Goal: Contribute content: Add original content to the website for others to see

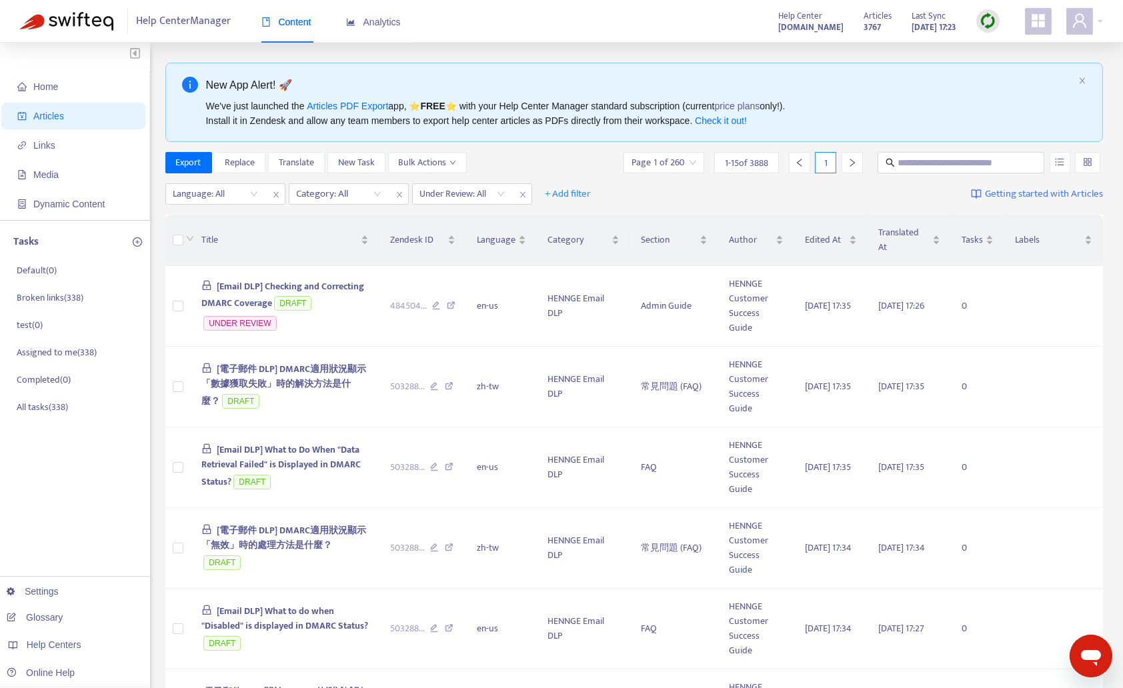
click at [975, 19] on div "Articles 3767 Last Sync [DATE] 17:23" at bounding box center [931, 21] width 156 height 27
click at [989, 23] on img at bounding box center [987, 21] width 17 height 17
click at [995, 45] on link "Quick Sync" at bounding box center [1015, 48] width 57 height 15
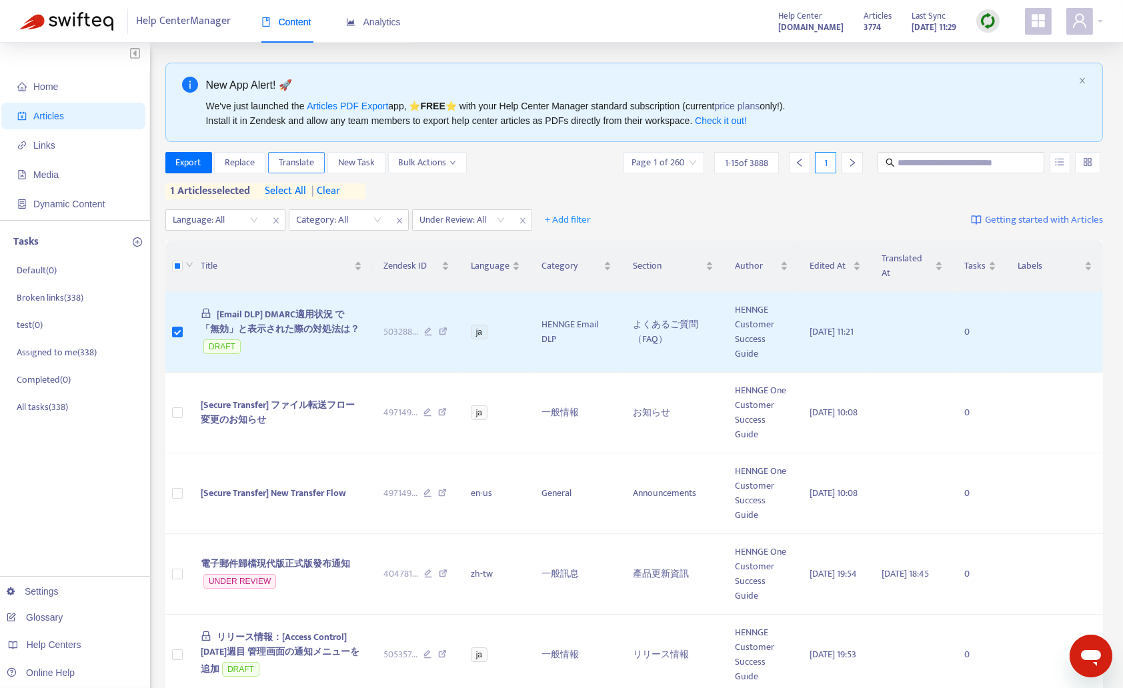
click at [293, 163] on span "Translate" at bounding box center [296, 162] width 35 height 15
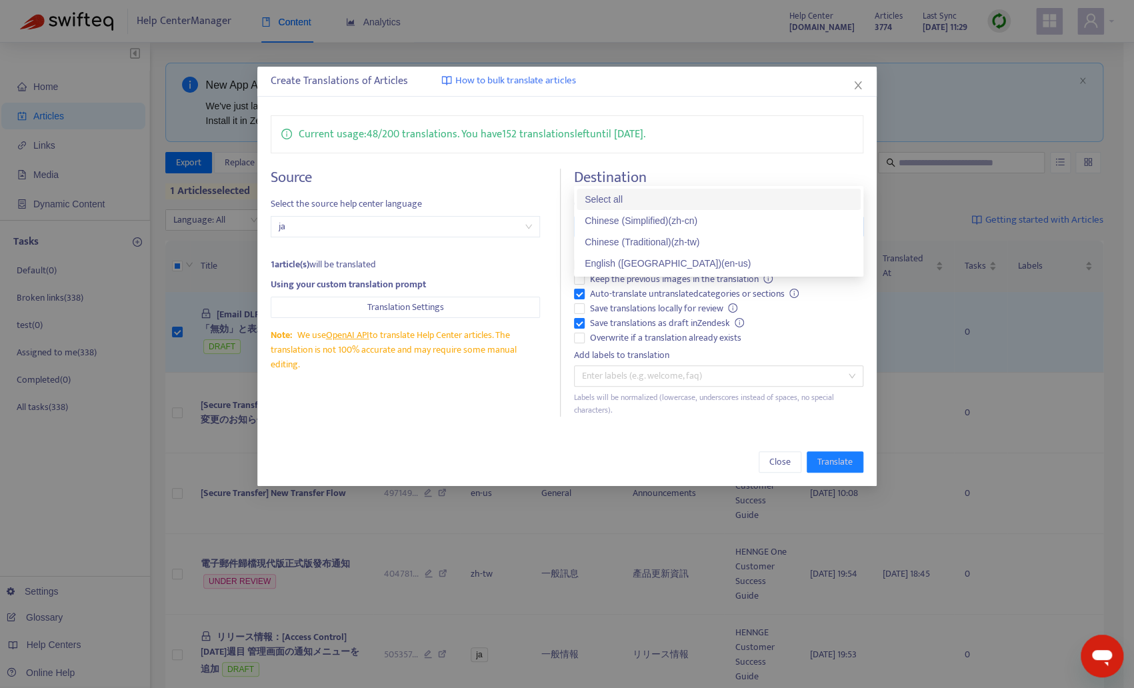
click at [637, 169] on div "Destination Create help center translation Add a translation Keep the source la…" at bounding box center [718, 293] width 289 height 248
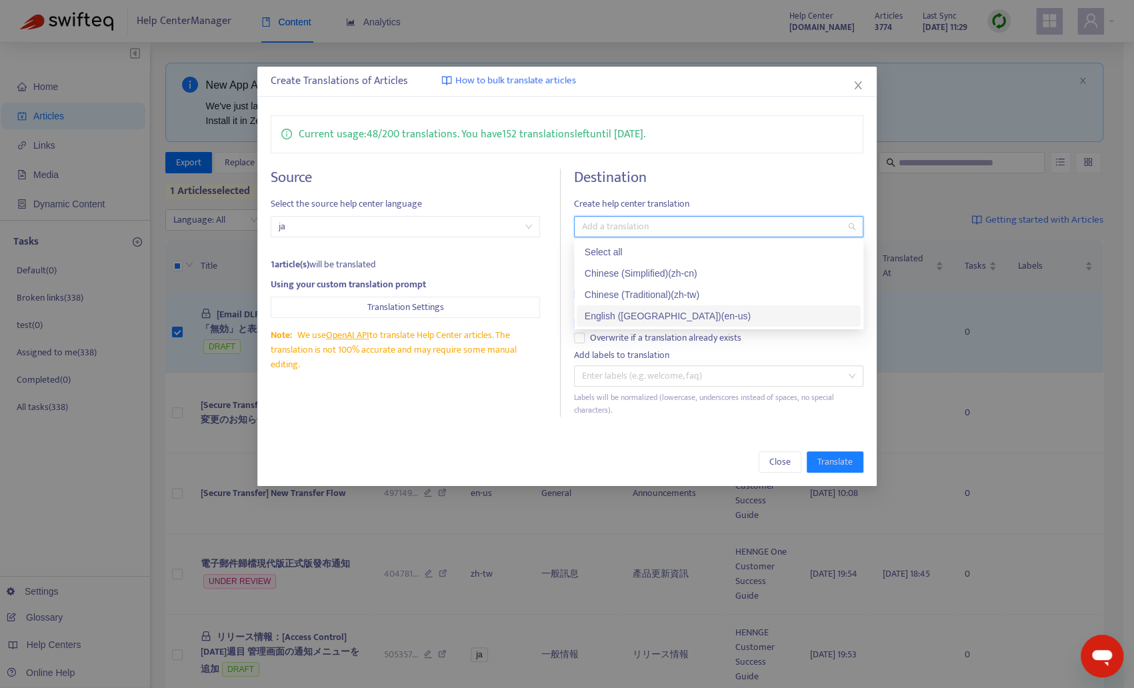
click at [629, 307] on div "English ([GEOGRAPHIC_DATA]) ( en-us )" at bounding box center [719, 315] width 284 height 21
click at [629, 299] on div "Chinese (Traditional) ( zh-tw )" at bounding box center [719, 294] width 268 height 15
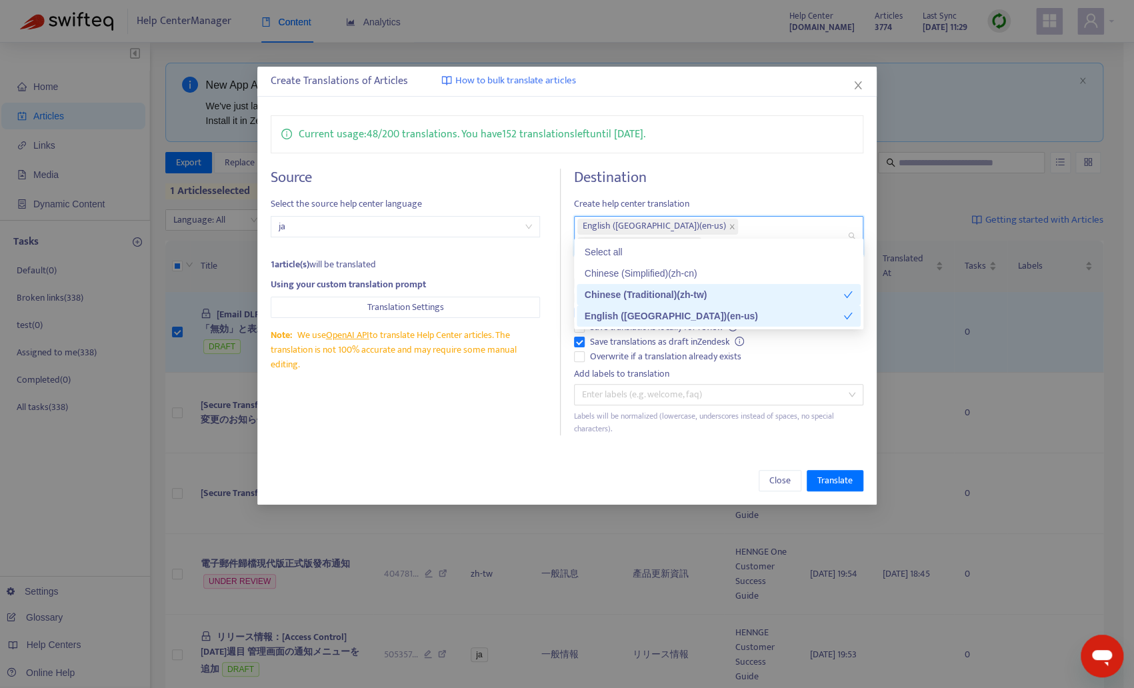
click at [484, 423] on div "Current usage: 48 / 200 translations . You have 152 translations left until [DA…" at bounding box center [566, 275] width 619 height 347
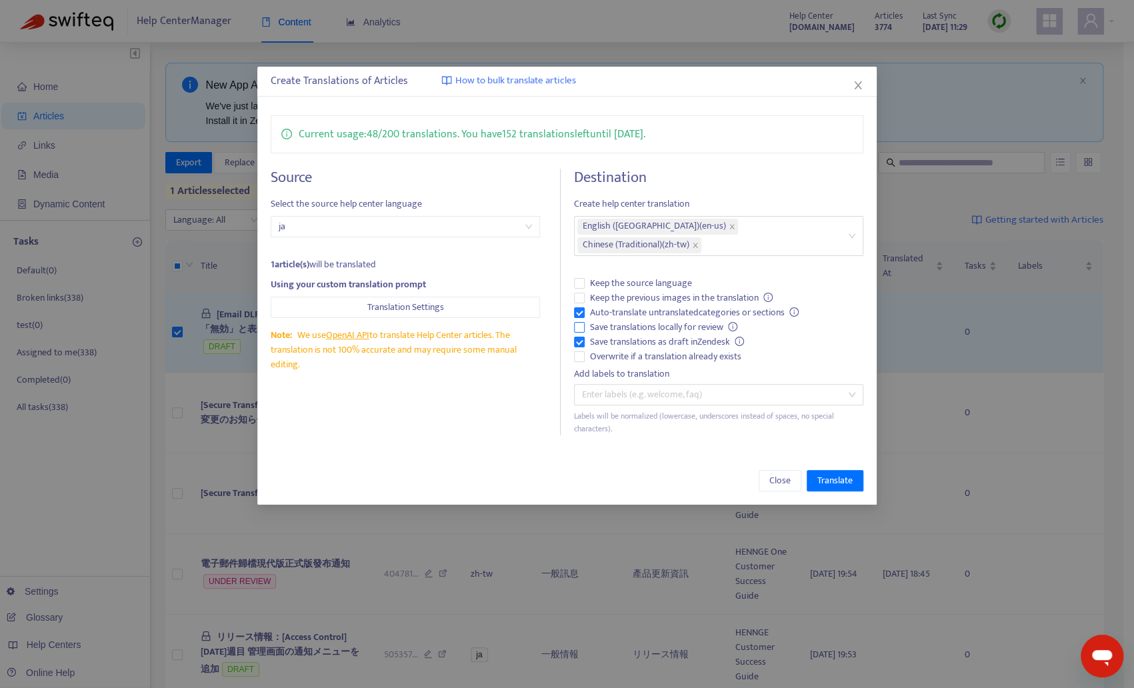
click at [607, 320] on span "Save translations locally for review" at bounding box center [664, 327] width 159 height 15
click at [620, 291] on span "Keep the previous images in the translation" at bounding box center [682, 298] width 194 height 15
click at [843, 473] on span "Translate" at bounding box center [834, 480] width 35 height 15
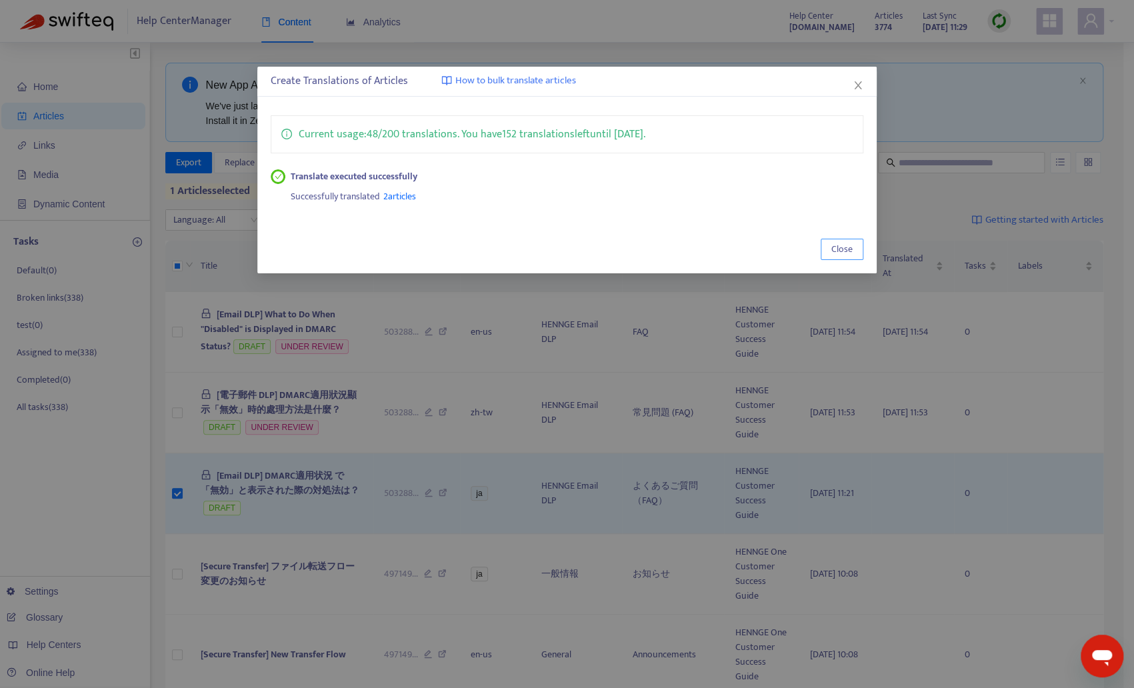
click at [845, 247] on span "Close" at bounding box center [841, 249] width 21 height 15
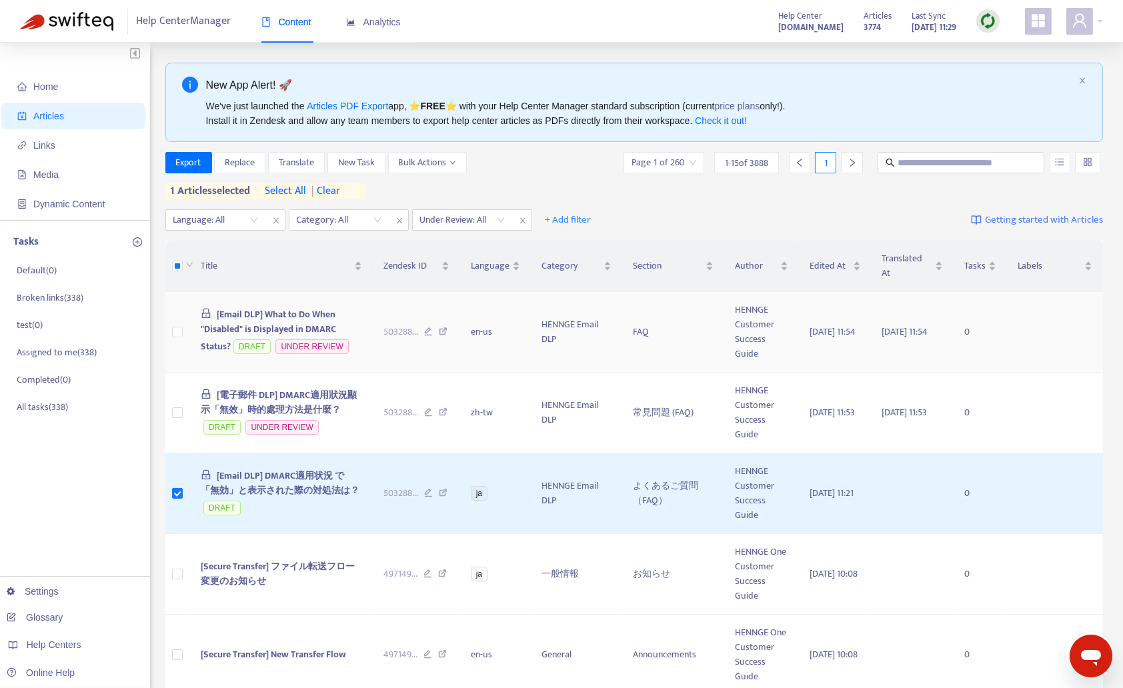
click at [306, 323] on span "[Email DLP] What to Do When "Disabled" is Displayed in DMARC Status?" at bounding box center [268, 330] width 135 height 47
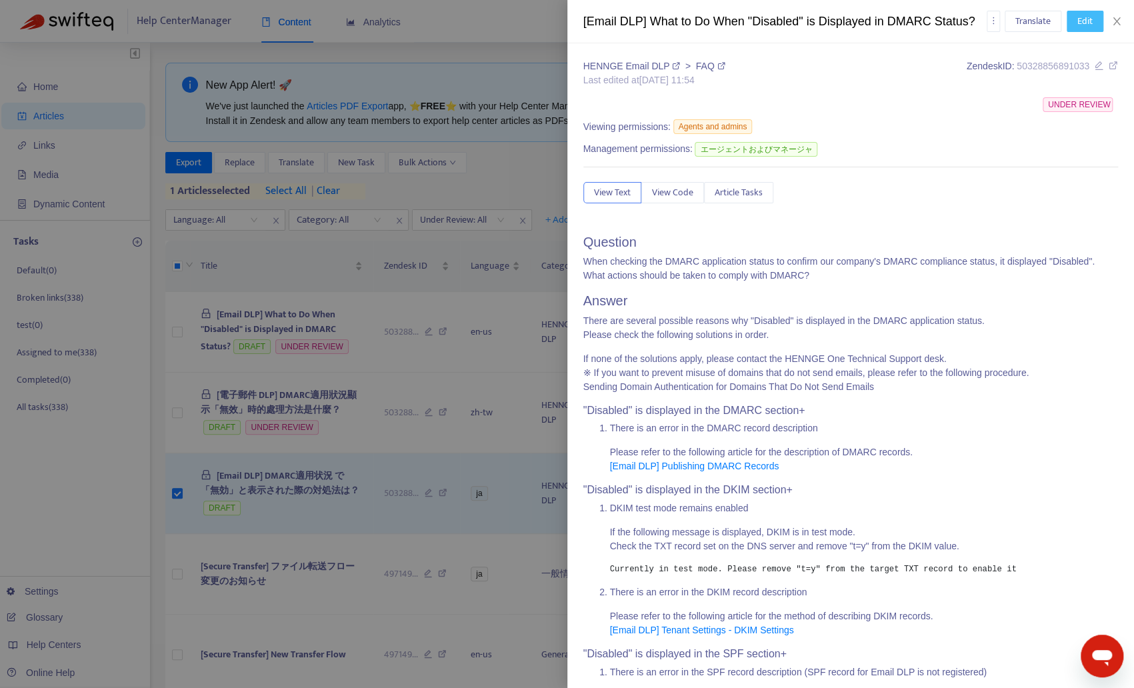
click at [1089, 19] on span "Edit" at bounding box center [1084, 21] width 15 height 15
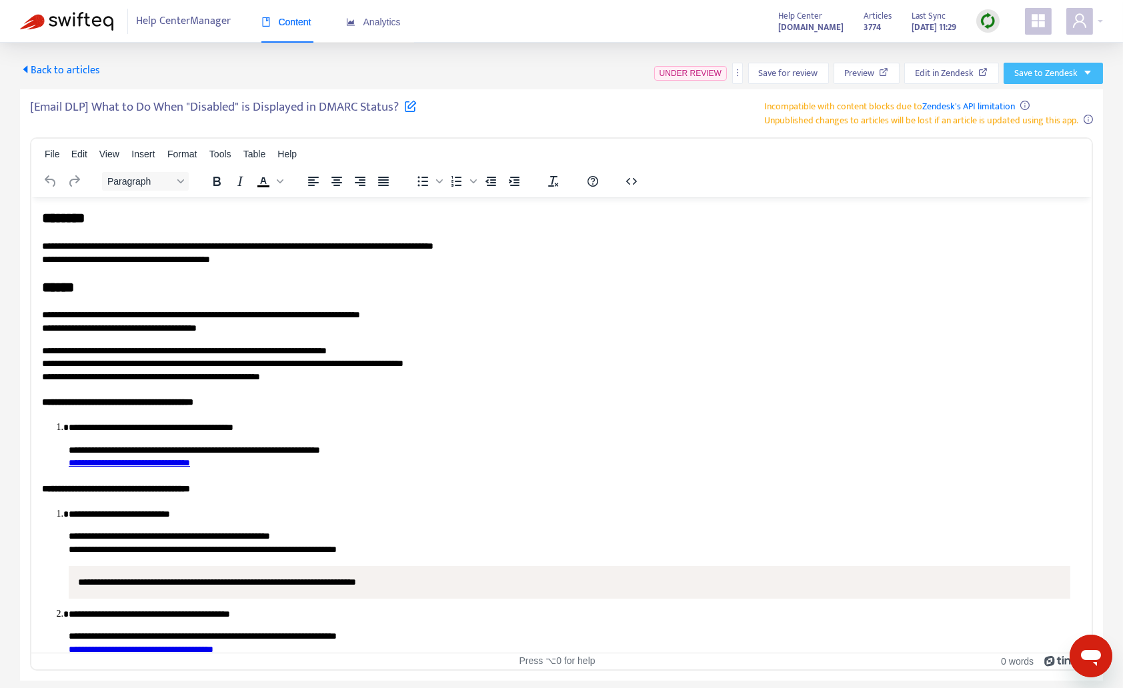
click at [1086, 71] on icon "caret-down" at bounding box center [1087, 73] width 7 height 4
click at [1042, 119] on span "Save as draft" at bounding box center [1040, 121] width 51 height 15
click at [55, 69] on span "Back to articles" at bounding box center [60, 70] width 80 height 18
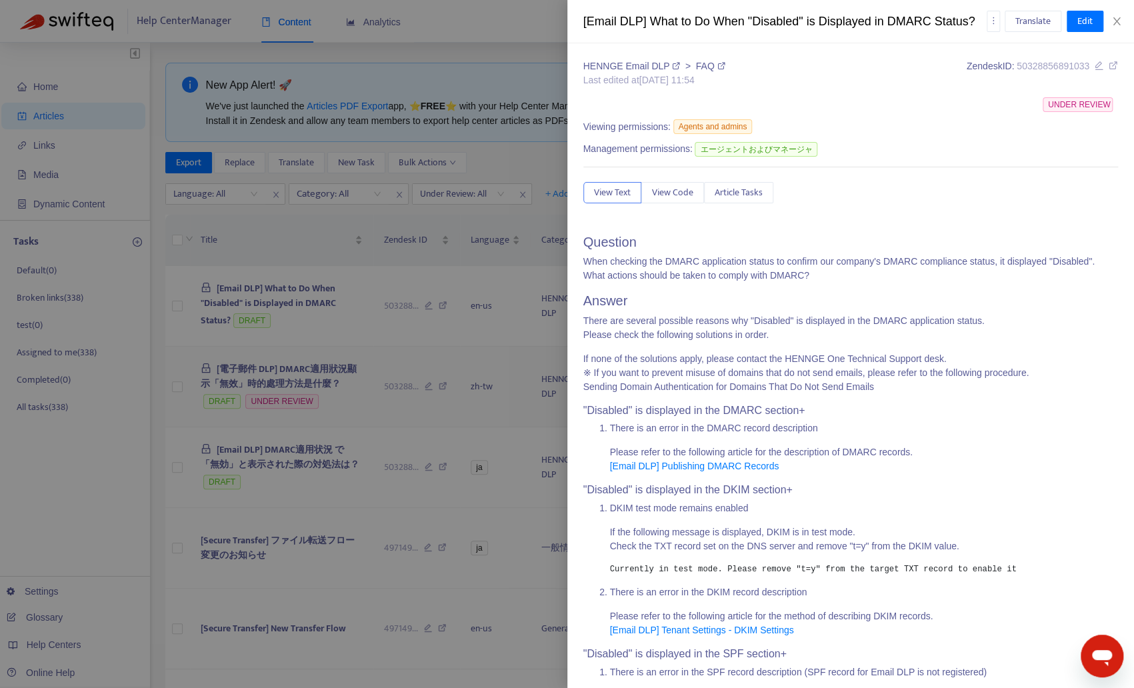
click at [193, 385] on div at bounding box center [567, 344] width 1134 height 688
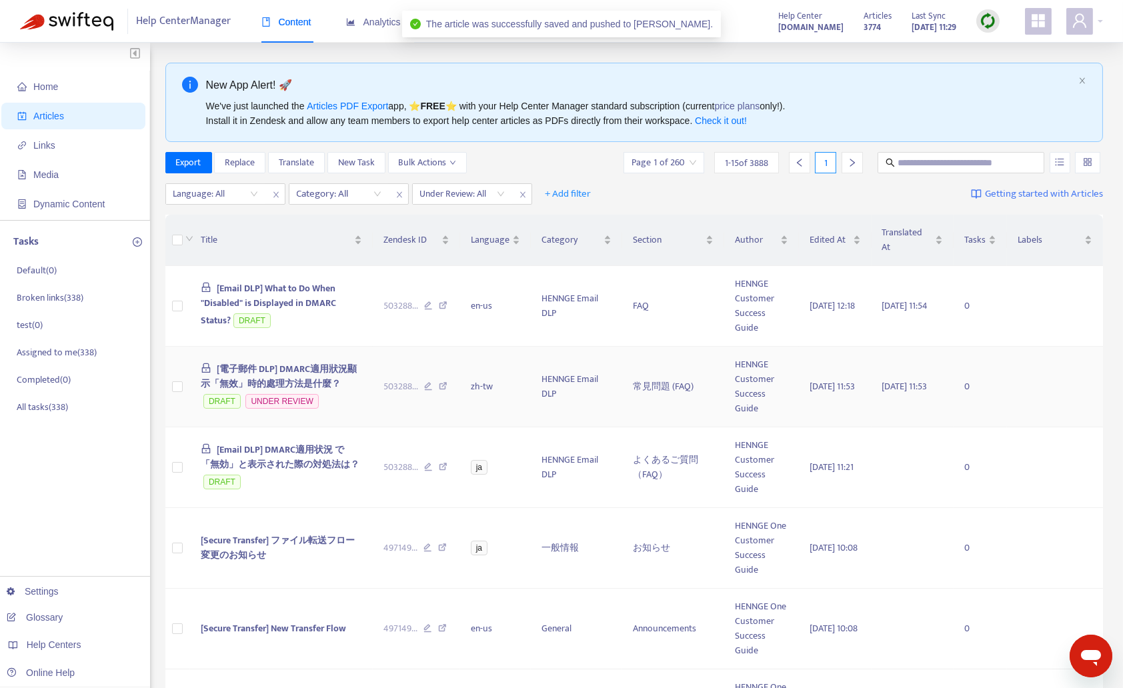
click at [237, 375] on span "[電子郵件 DLP] DMARC適用狀況顯示「無效」時的處理方法是什麼？" at bounding box center [279, 376] width 156 height 30
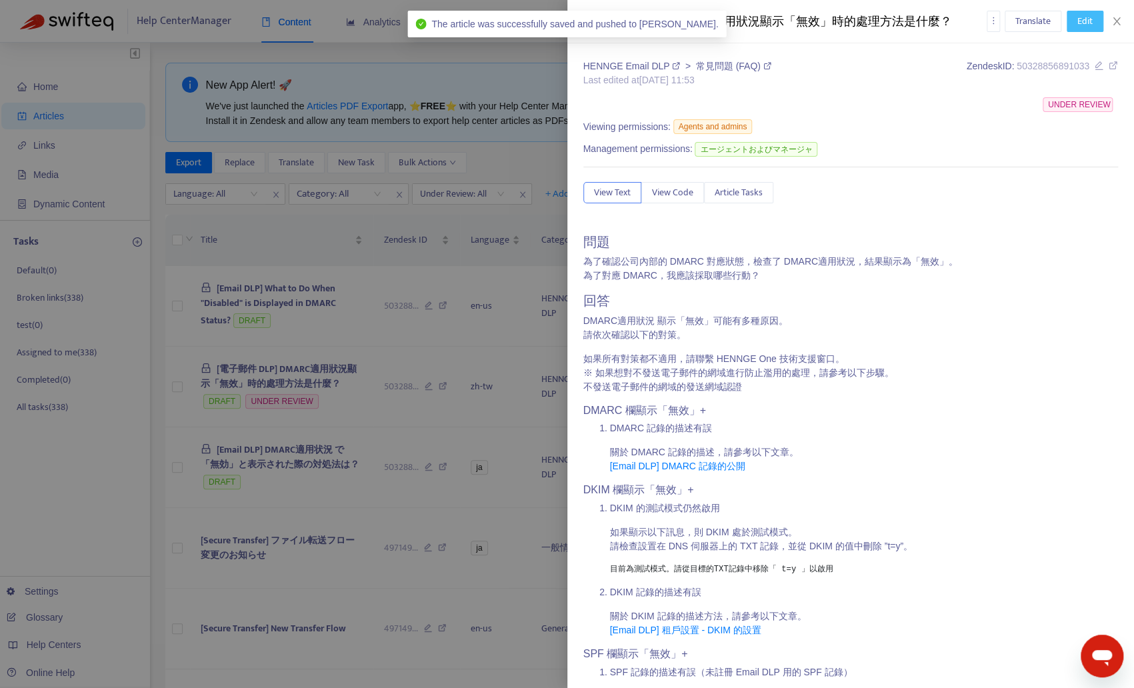
click at [1080, 25] on span "Edit" at bounding box center [1084, 21] width 15 height 15
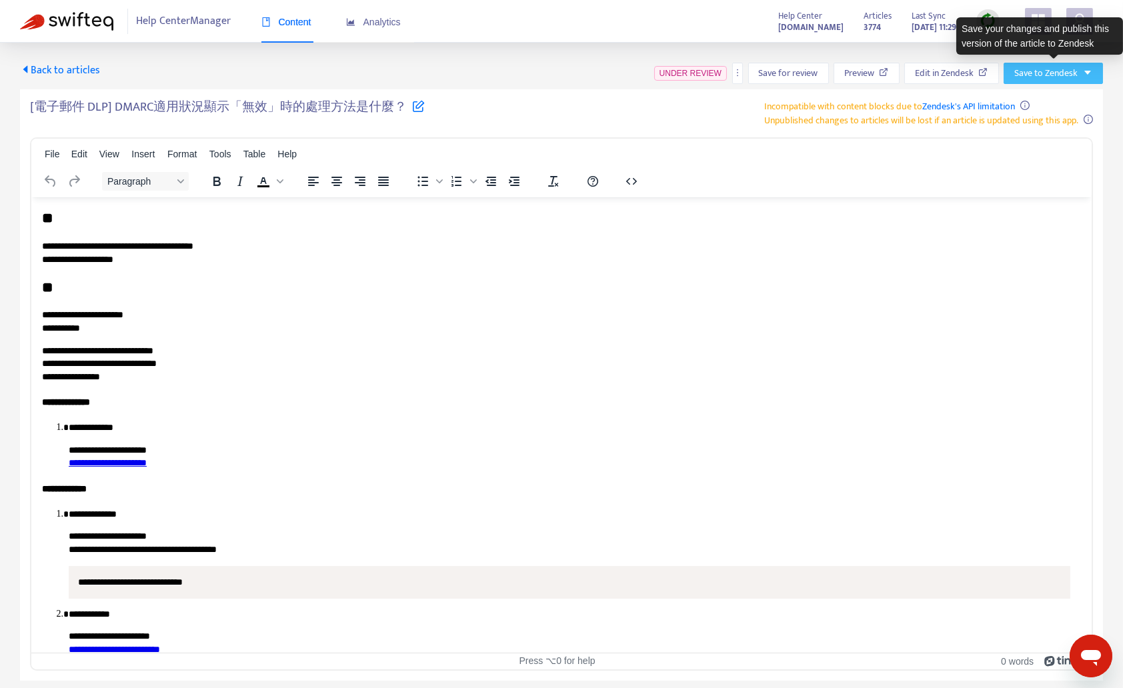
click at [1060, 71] on span "Save to Zendesk" at bounding box center [1045, 73] width 63 height 15
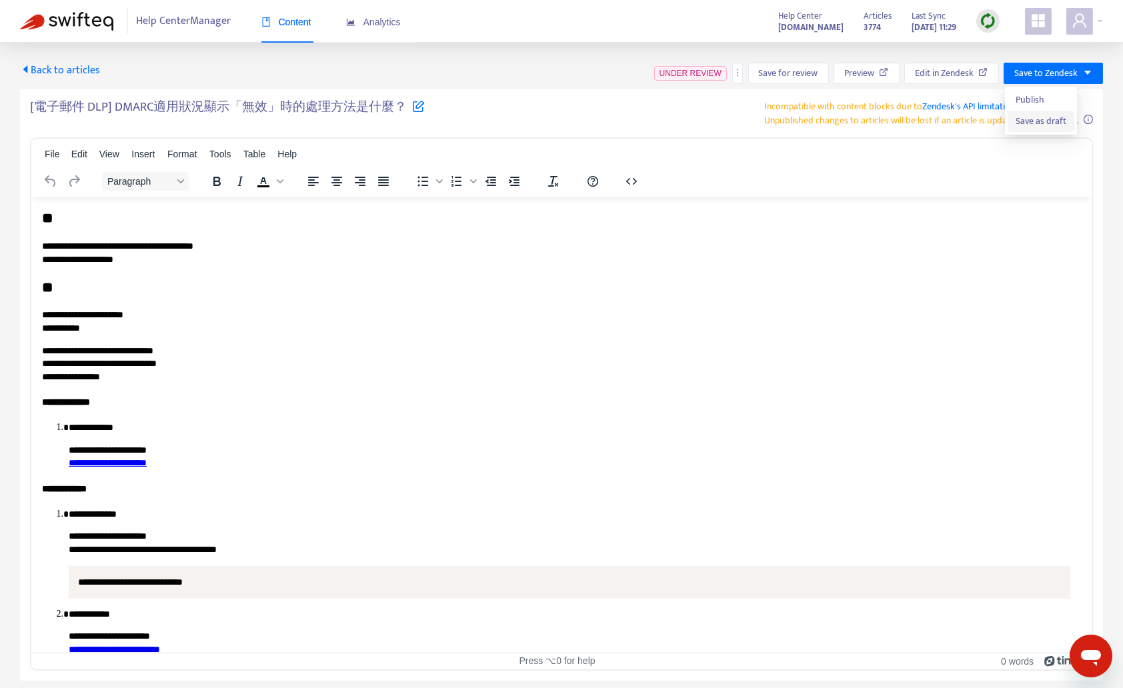
click at [1036, 121] on span "Save as draft" at bounding box center [1040, 121] width 51 height 15
click at [91, 68] on span "Back to articles" at bounding box center [60, 70] width 80 height 18
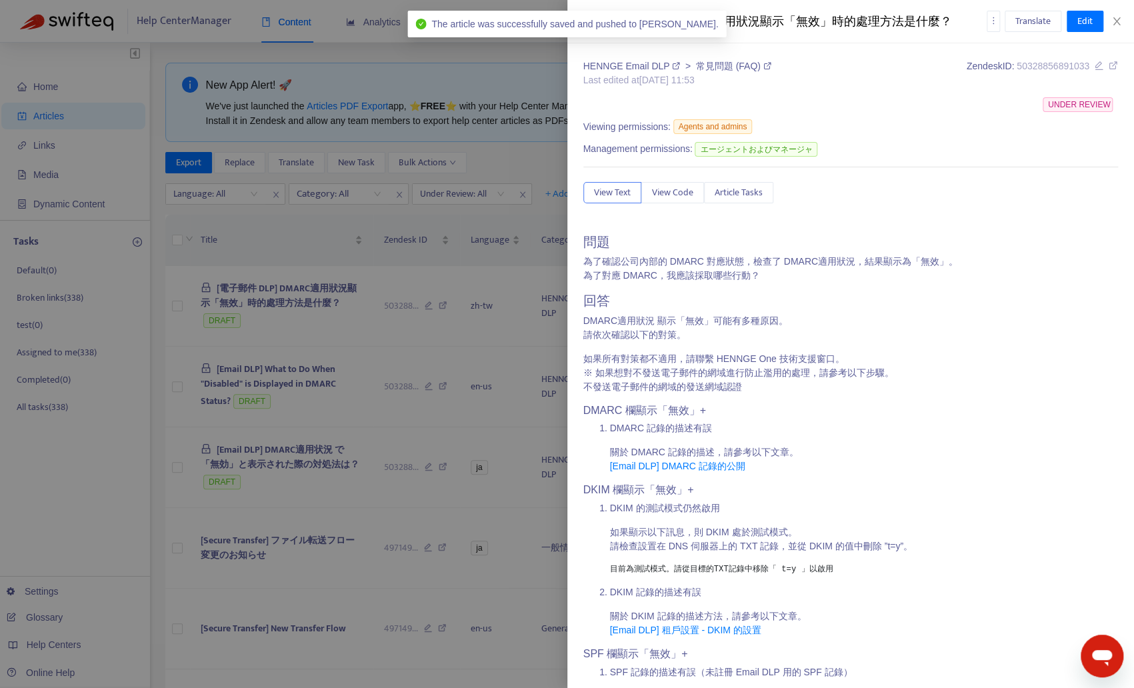
click at [90, 94] on div at bounding box center [567, 344] width 1134 height 688
